Goal: Task Accomplishment & Management: Manage account settings

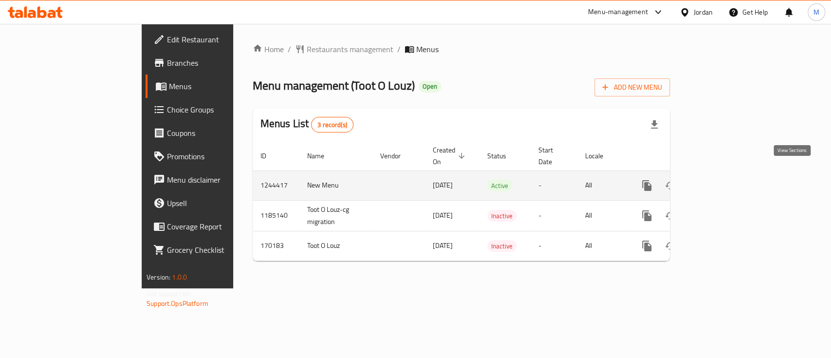
click at [723, 180] on icon "enhanced table" at bounding box center [718, 186] width 12 height 12
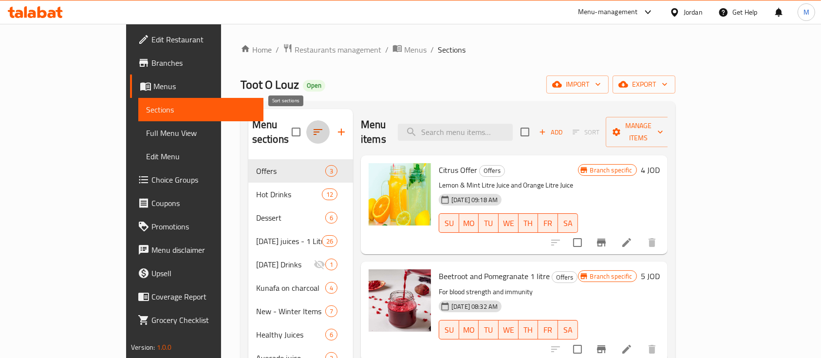
click at [306, 120] on button "button" at bounding box center [317, 131] width 23 height 23
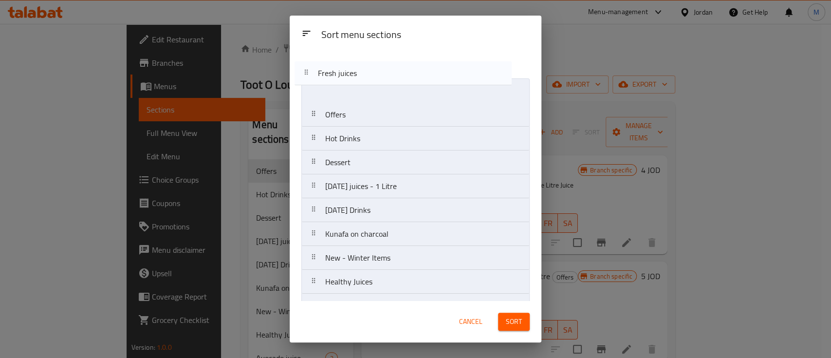
drag, startPoint x: 375, startPoint y: 142, endPoint x: 356, endPoint y: 59, distance: 84.5
click at [356, 59] on div "Sort menu sections Offers Hot Drinks Dessert [DATE] juices - 1 Litre [DATE] Dri…" at bounding box center [416, 176] width 252 height 250
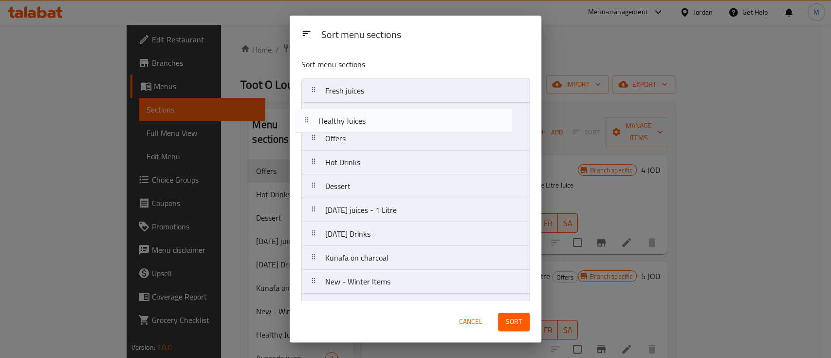
drag, startPoint x: 387, startPoint y: 224, endPoint x: 376, endPoint y: 118, distance: 106.7
click at [376, 118] on nav "Fresh juices Offers Hot Drinks Dessert [DATE] juices - 1 Litre [DATE] Drinks Ku…" at bounding box center [415, 305] width 228 height 454
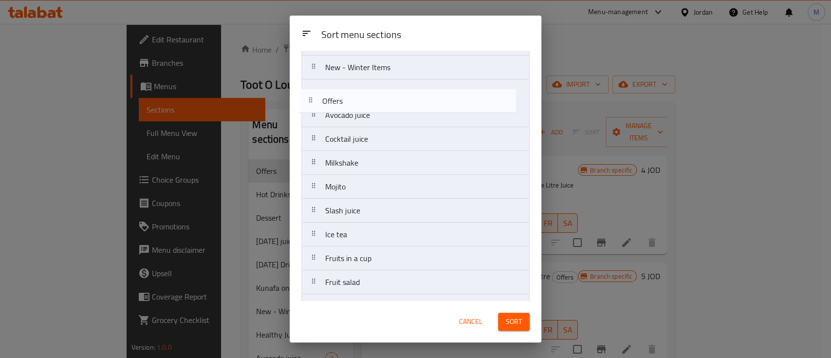
scroll to position [190, 0]
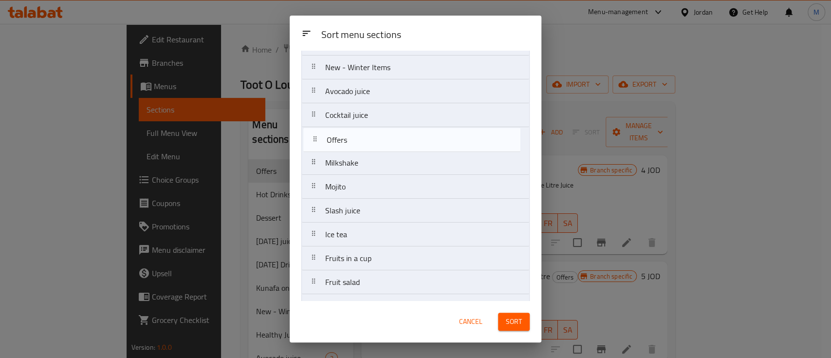
drag, startPoint x: 397, startPoint y: 146, endPoint x: 400, endPoint y: 153, distance: 7.9
click at [400, 153] on nav "Fresh juices Healthy Juices Offers Hot Drinks Dessert [DATE] juices - 1 Litre […" at bounding box center [415, 115] width 228 height 454
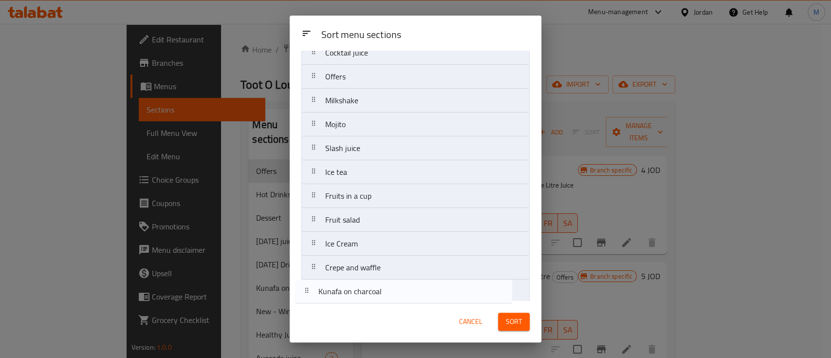
scroll to position [234, 0]
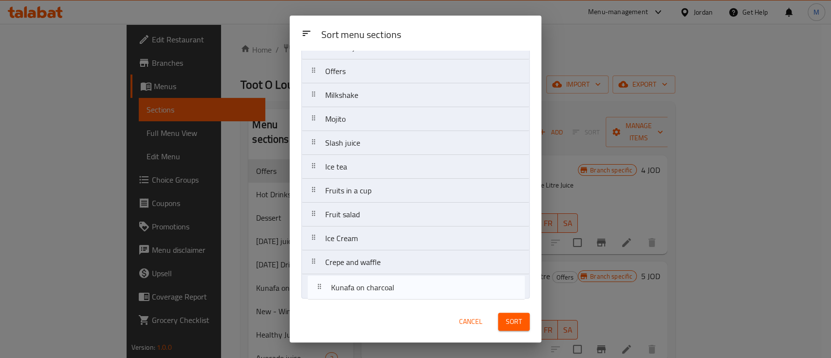
drag, startPoint x: 401, startPoint y: 296, endPoint x: 409, endPoint y: 288, distance: 11.4
click at [409, 288] on nav "Fresh juices Healthy Juices Hot Drinks Dessert [DATE] juices - 1 Litre [DATE] D…" at bounding box center [415, 71] width 228 height 454
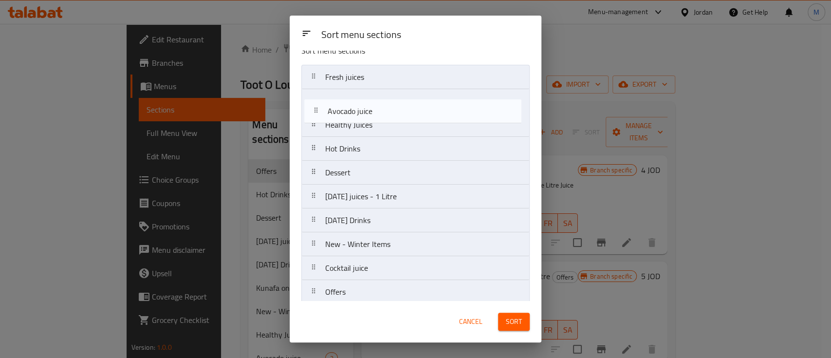
scroll to position [12, 0]
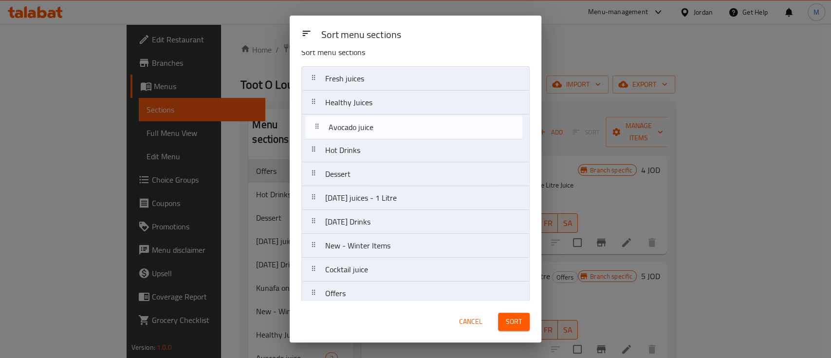
drag, startPoint x: 392, startPoint y: 159, endPoint x: 394, endPoint y: 129, distance: 30.8
click at [394, 129] on nav "Fresh juices Healthy Juices Hot Drinks Dessert [DATE] juices - 1 Litre [DATE] D…" at bounding box center [415, 293] width 228 height 454
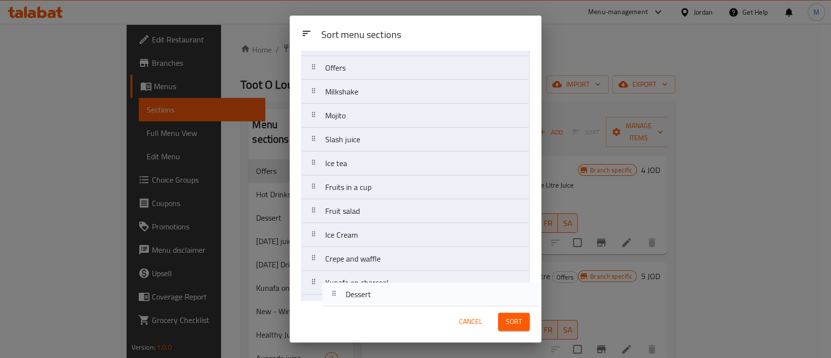
scroll to position [234, 0]
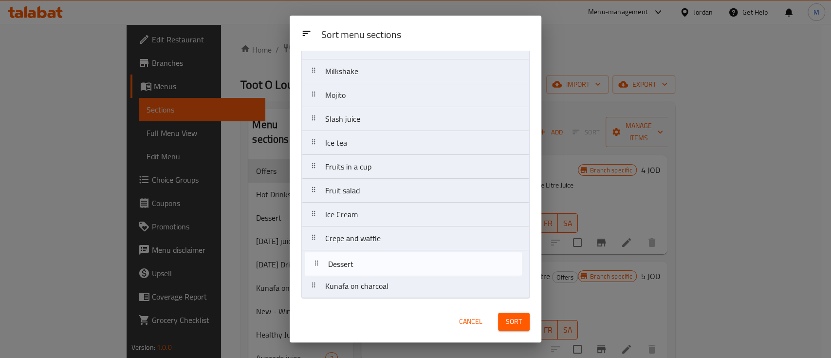
drag, startPoint x: 396, startPoint y: 172, endPoint x: 399, endPoint y: 266, distance: 94.1
click at [399, 266] on nav "Fresh juices Healthy Juices Avocado juice Hot Drinks Dessert [DATE] juices - 1 …" at bounding box center [415, 71] width 228 height 454
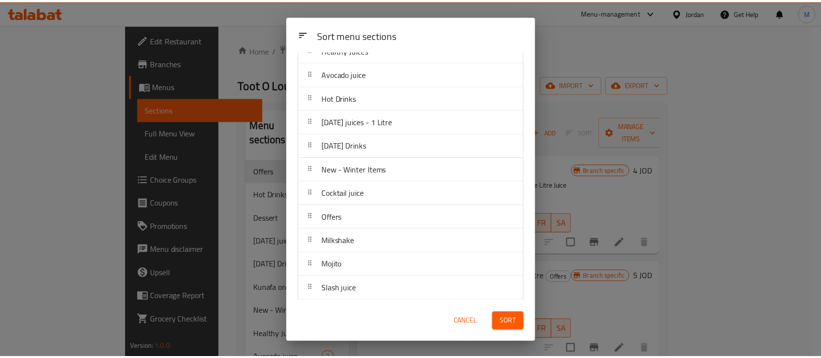
scroll to position [130, 0]
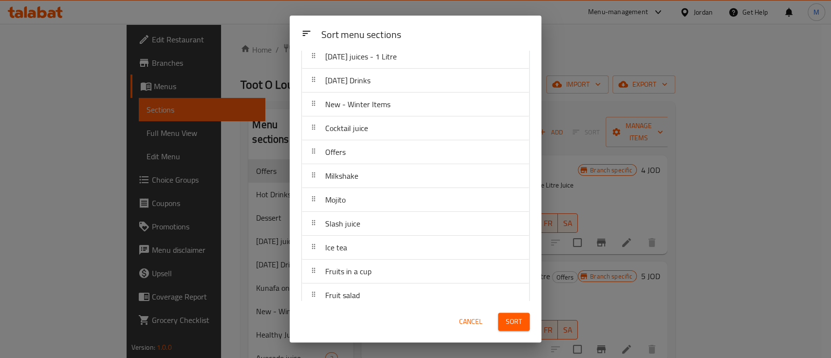
click at [503, 324] on button "Sort" at bounding box center [514, 322] width 32 height 18
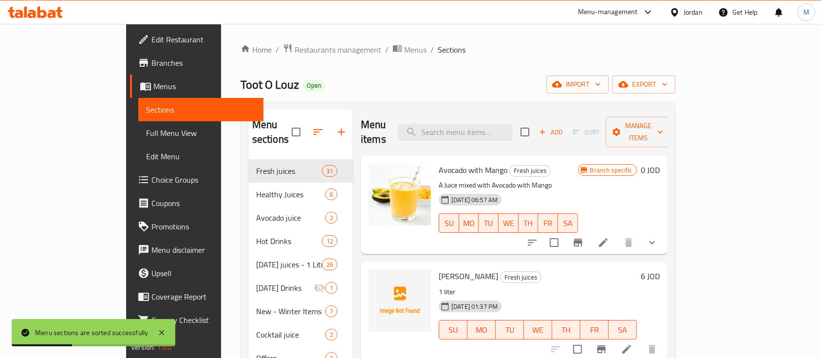
click at [618, 16] on div "Menu-management" at bounding box center [608, 12] width 60 height 12
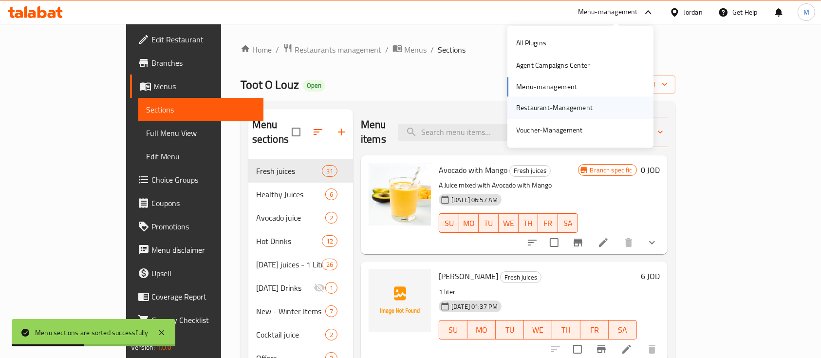
click at [579, 110] on div "Restaurant-Management" at bounding box center [554, 107] width 76 height 11
